Goal: Find specific fact: Find specific fact

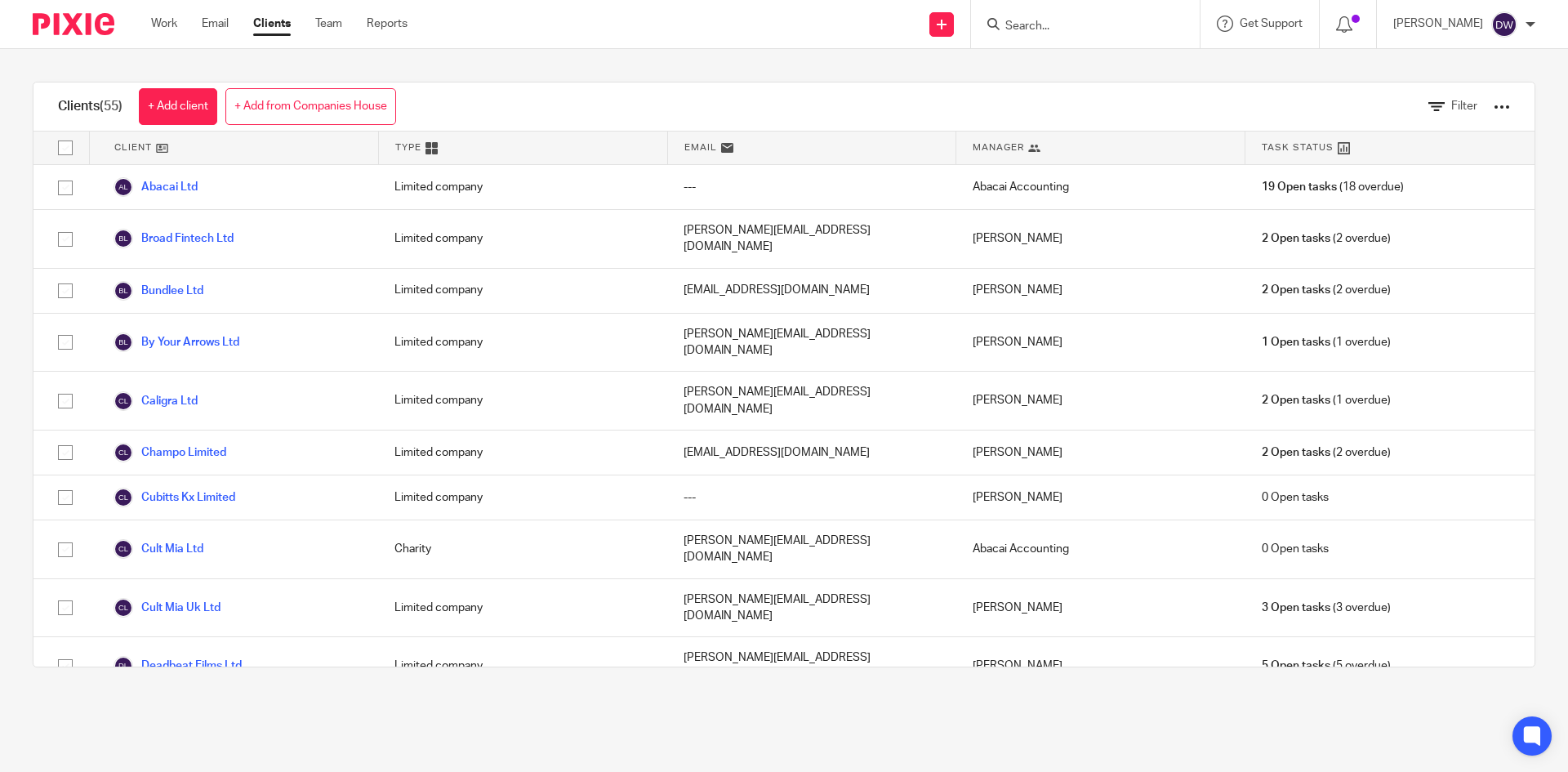
click at [1092, 25] on input "Search" at bounding box center [1077, 26] width 147 height 15
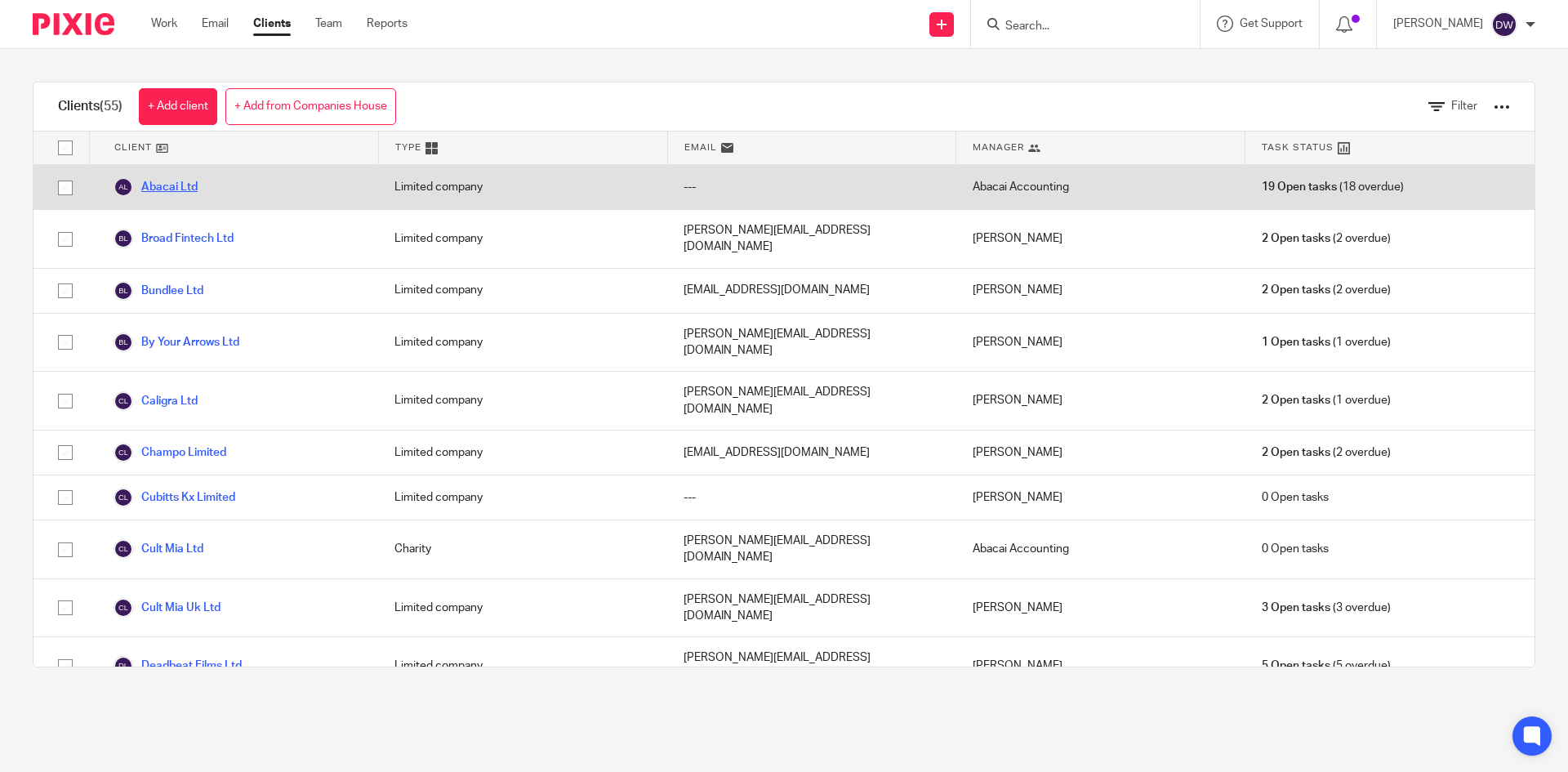
click at [174, 188] on link "Abacai Ltd" at bounding box center [156, 187] width 84 height 19
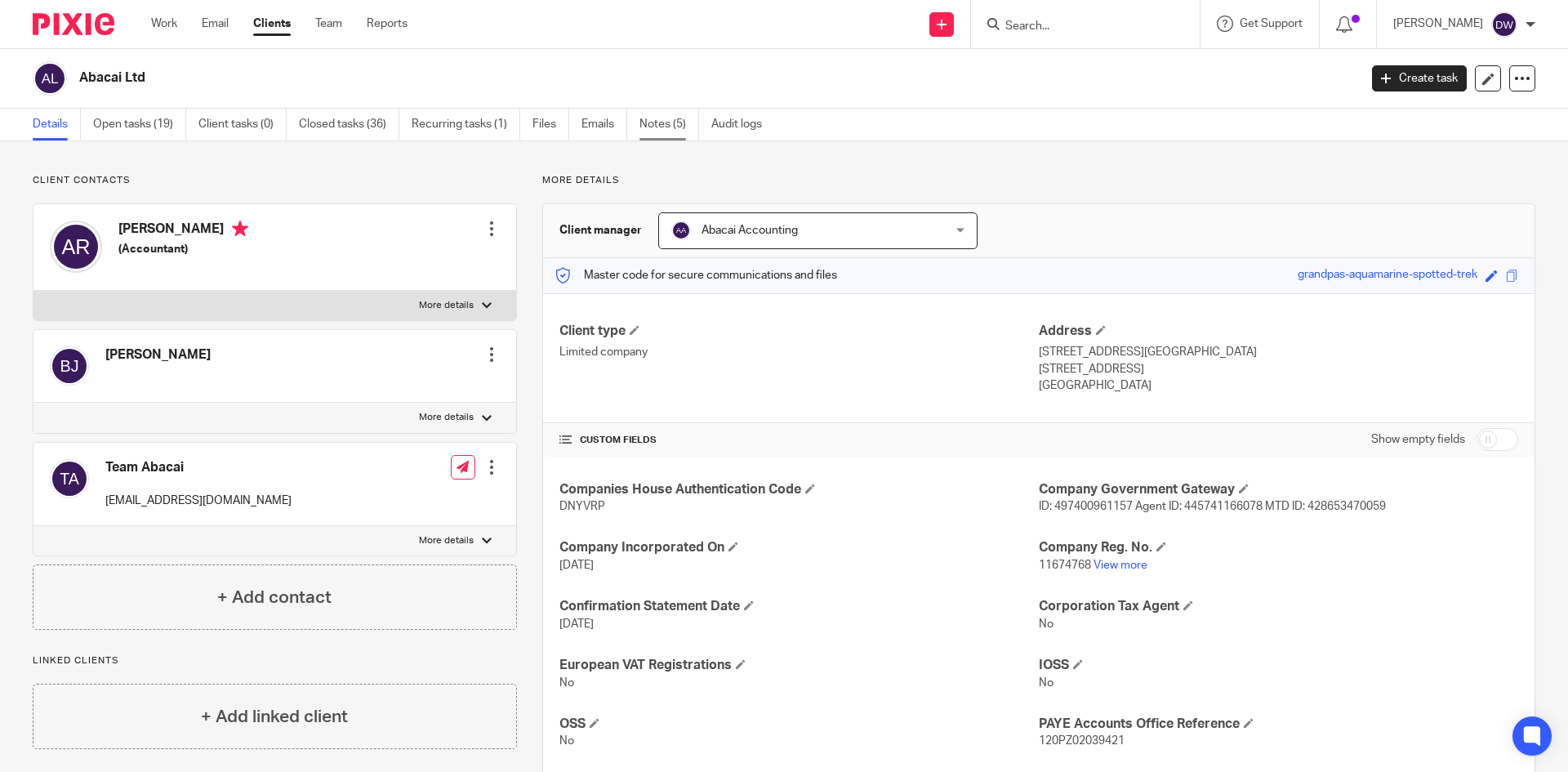
click at [669, 124] on link "Notes (5)" at bounding box center [669, 124] width 59 height 32
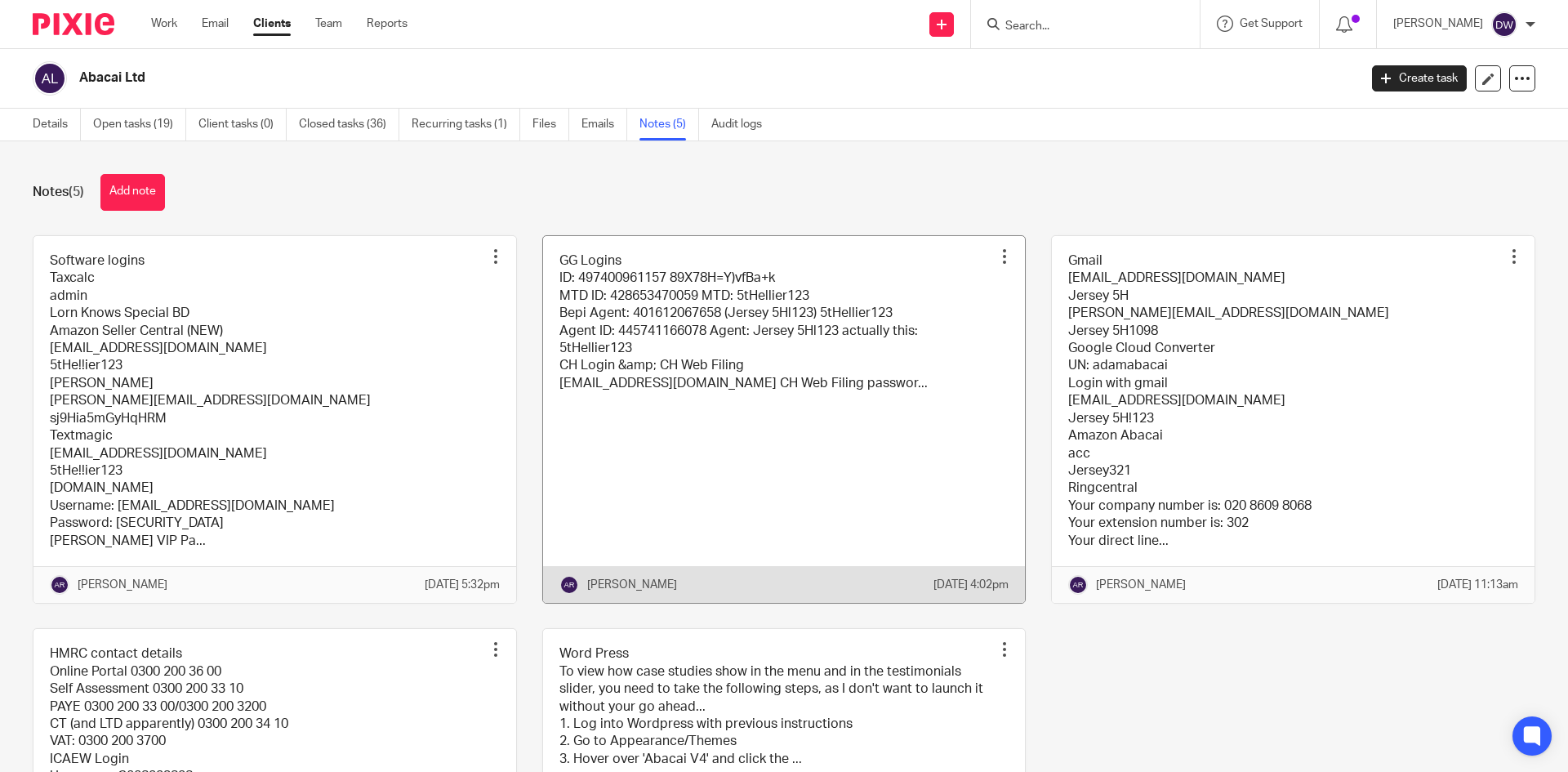
click at [630, 343] on link at bounding box center [784, 419] width 482 height 367
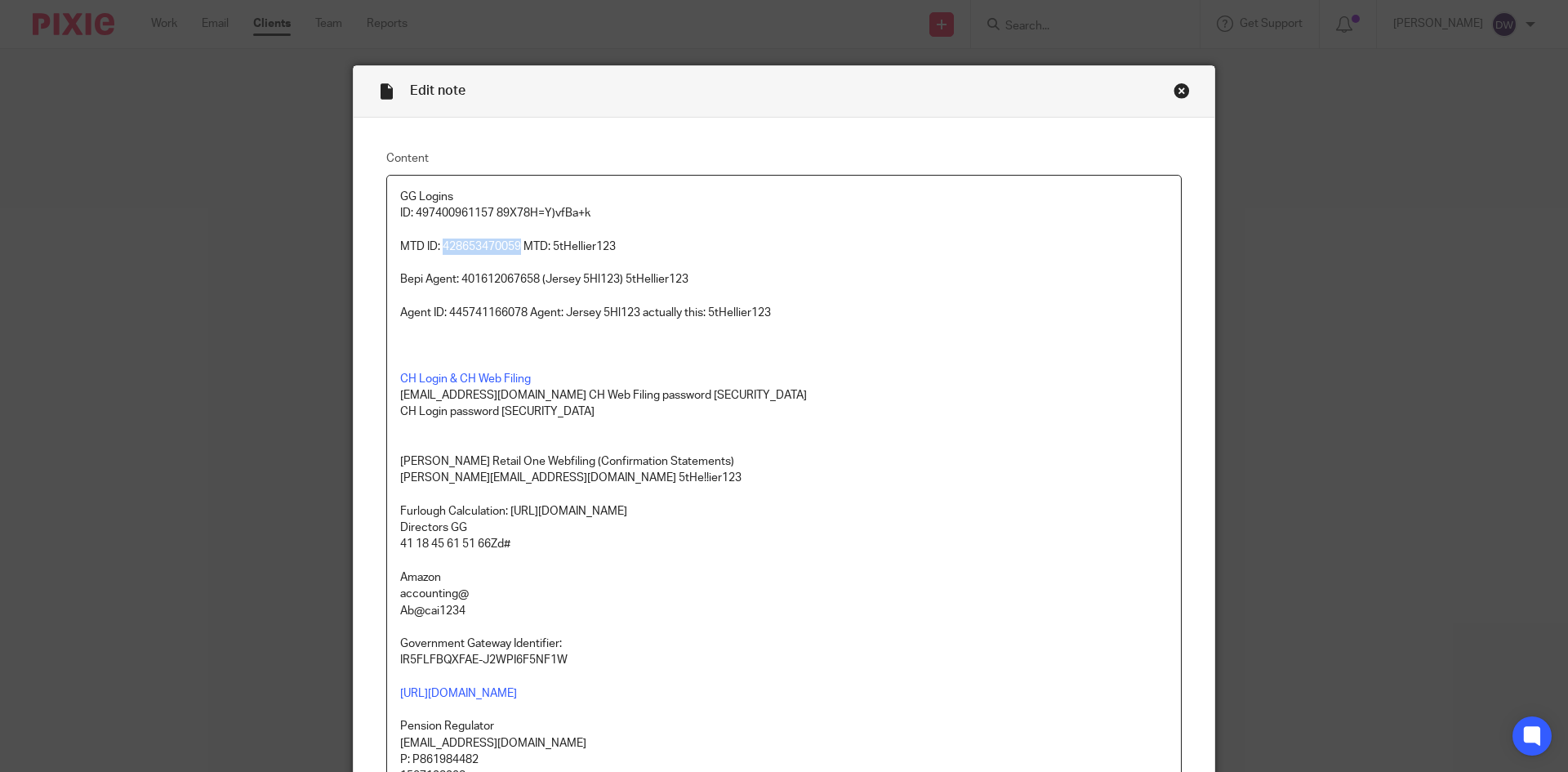
drag, startPoint x: 440, startPoint y: 242, endPoint x: 515, endPoint y: 245, distance: 75.1
click at [515, 245] on p "MTD ID: 428653470059 MTD: 5tHellier123" at bounding box center [784, 247] width 768 height 17
copy p "428653470059"
drag, startPoint x: 550, startPoint y: 243, endPoint x: 641, endPoint y: 250, distance: 91.3
click at [641, 250] on p "MTD ID: 428653470059 MTD: 5tHellier123" at bounding box center [784, 247] width 768 height 17
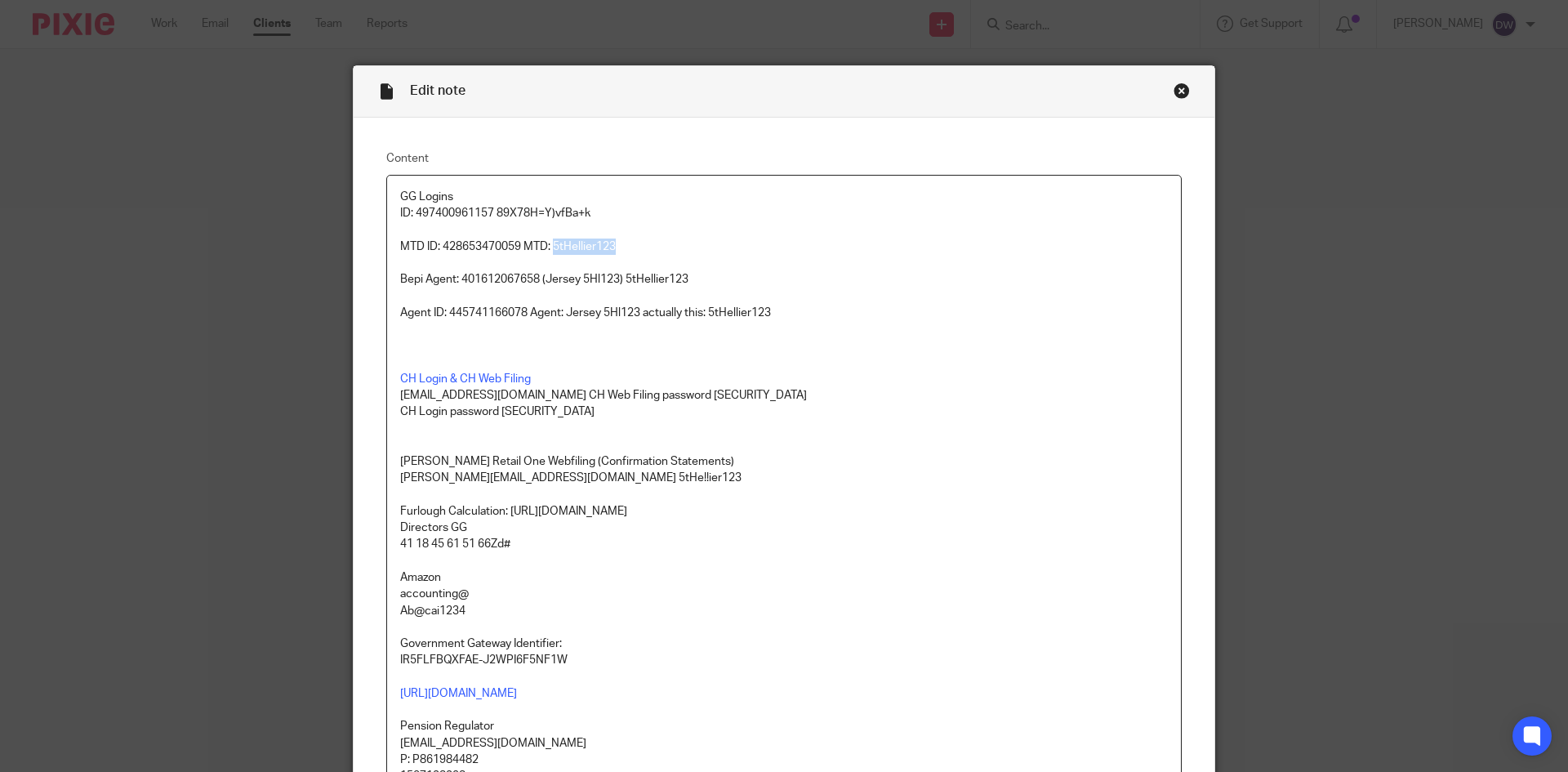
copy p "5tHellier123"
click at [1173, 91] on div "Close this dialog window" at bounding box center [1181, 91] width 17 height 17
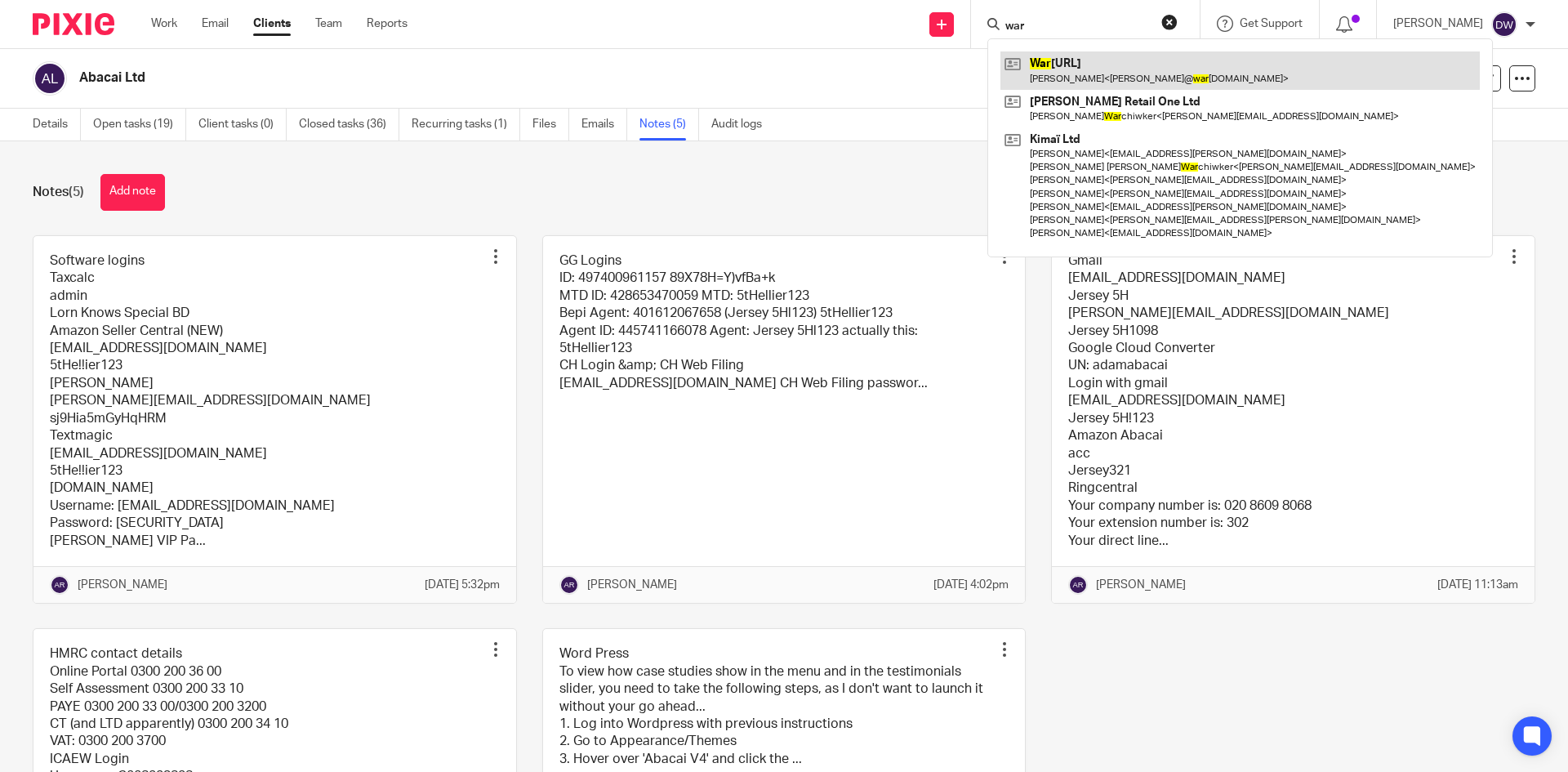
type input "war"
click at [1085, 63] on link at bounding box center [1241, 70] width 479 height 38
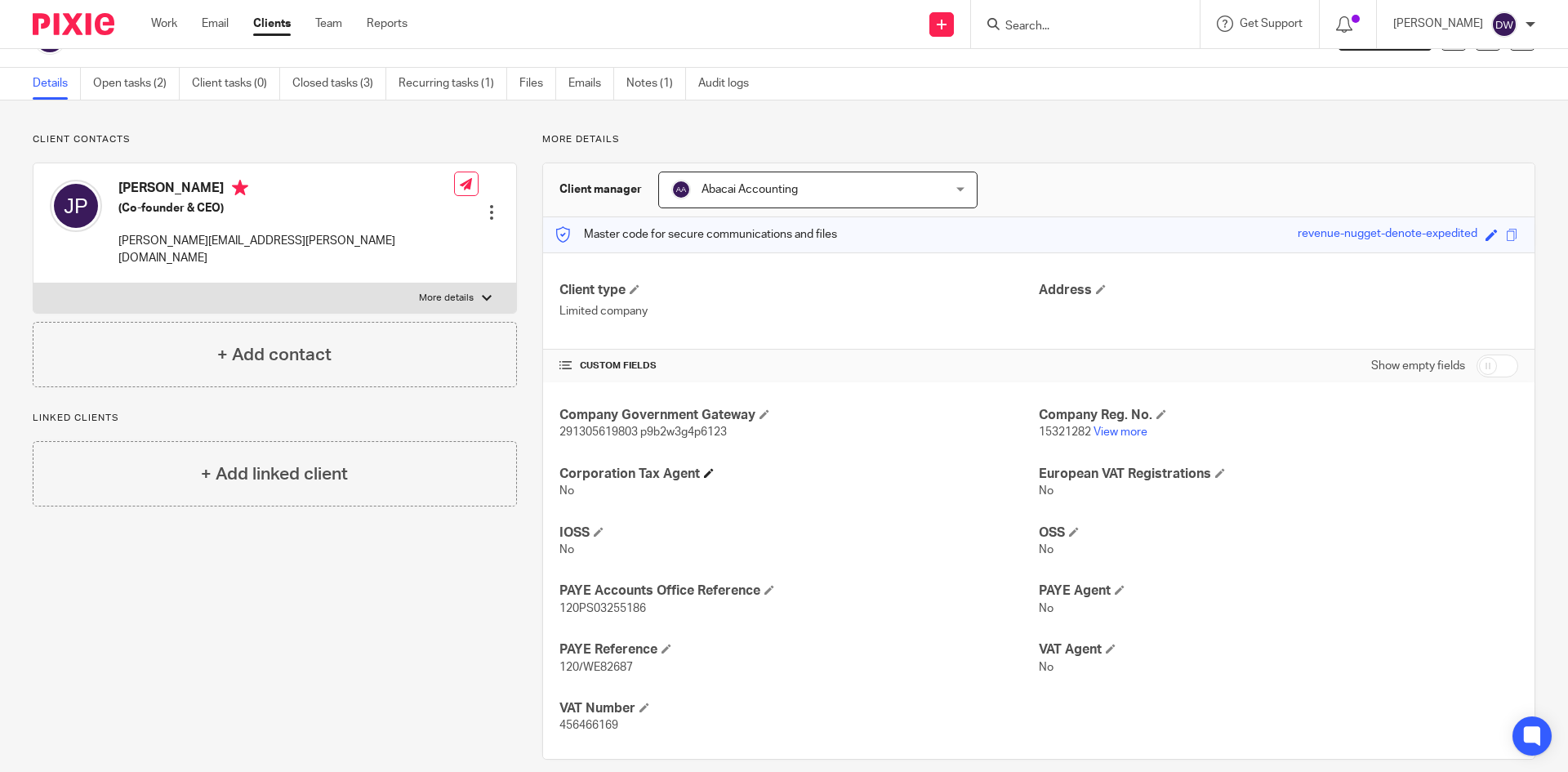
scroll to position [61, 0]
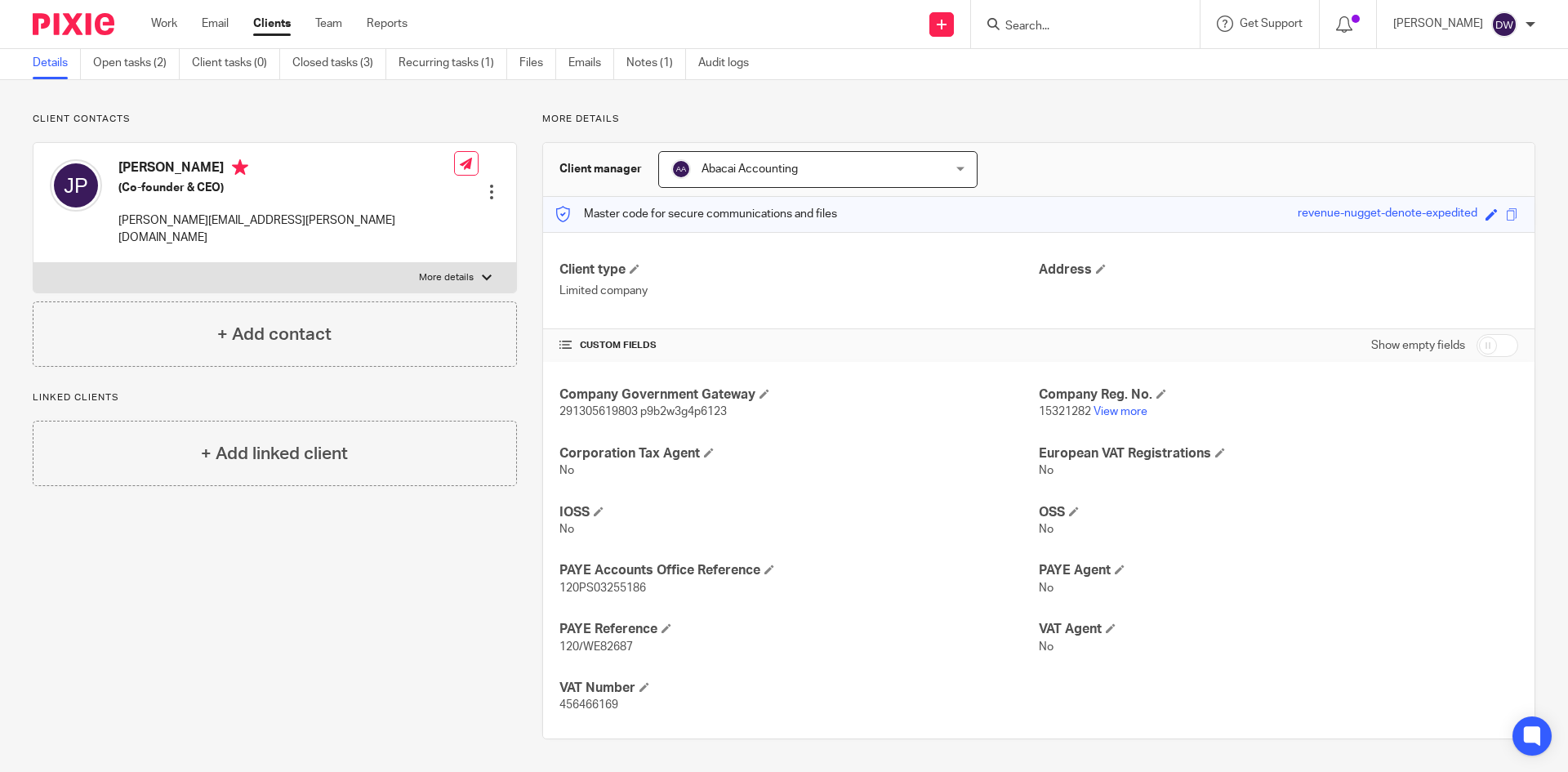
click at [566, 705] on span "456466169" at bounding box center [589, 705] width 58 height 12
copy span "456466169"
